Goal: Task Accomplishment & Management: Use online tool/utility

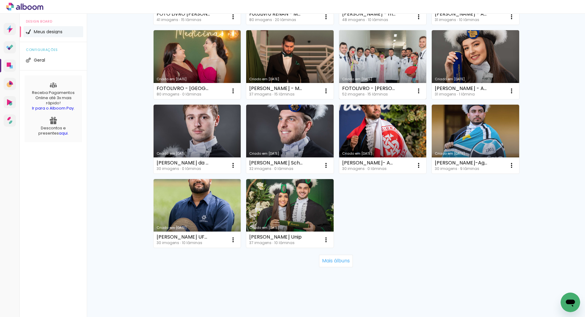
scroll to position [345, 0]
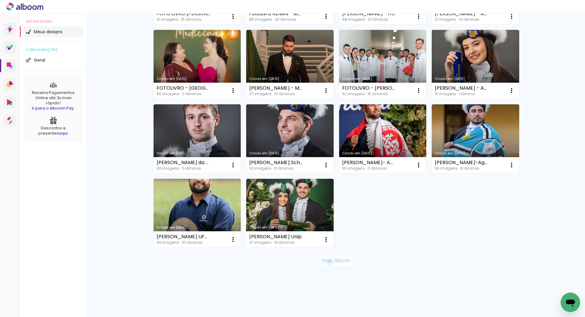
click at [0, 0] on slot "Mais álbuns" at bounding box center [0, 0] width 0 height 0
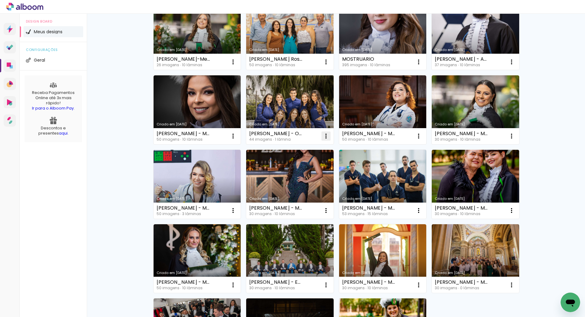
scroll to position [680, 0]
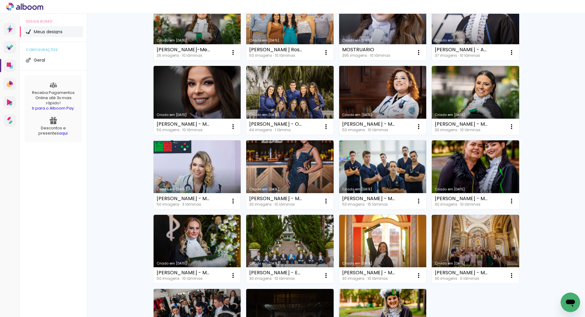
click at [385, 105] on link "Criado em [DATE]" at bounding box center [382, 100] width 87 height 69
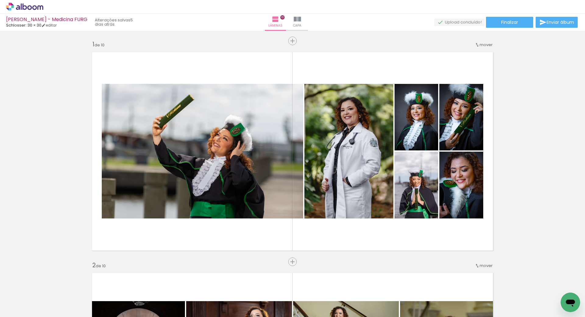
scroll to position [579, 0]
